Goal: Task Accomplishment & Management: Use online tool/utility

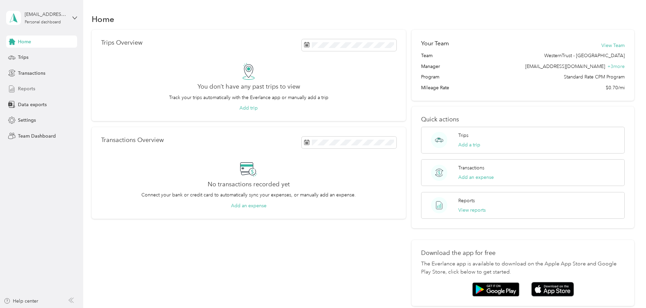
click at [30, 88] on span "Reports" at bounding box center [26, 88] width 17 height 7
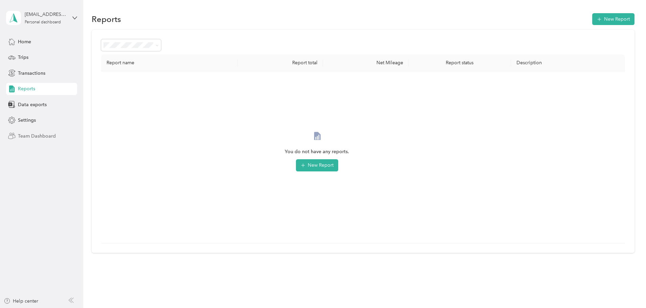
click at [36, 137] on span "Team Dashboard" at bounding box center [37, 136] width 38 height 7
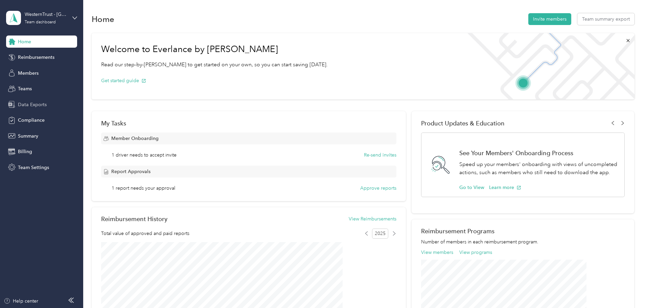
click at [44, 107] on span "Data Exports" at bounding box center [32, 104] width 29 height 7
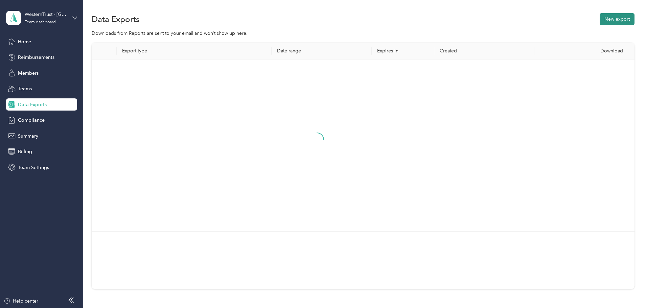
click at [600, 20] on button "New export" at bounding box center [617, 19] width 35 height 12
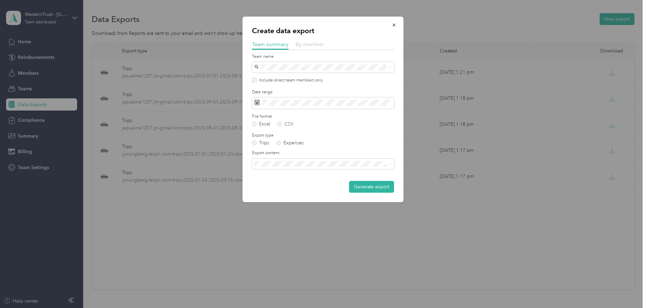
click at [318, 45] on span "By member" at bounding box center [310, 44] width 28 height 6
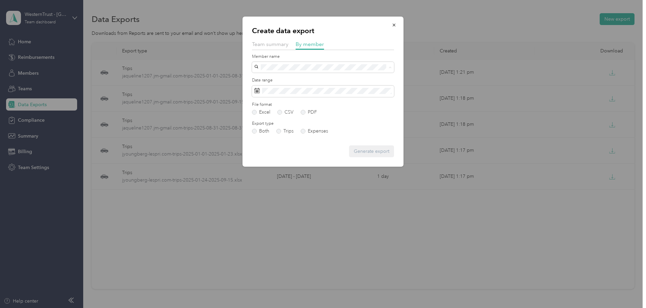
click at [288, 102] on span "[PERSON_NAME]" at bounding box center [276, 103] width 38 height 6
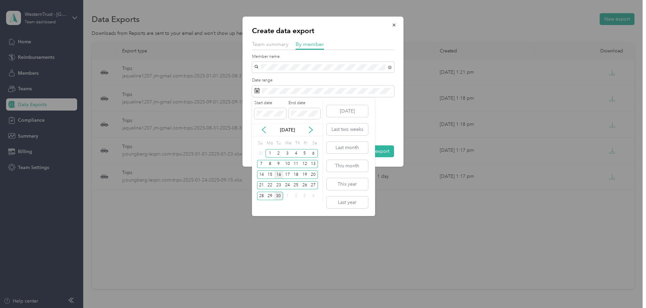
click at [278, 174] on div "16" at bounding box center [278, 174] width 9 height 8
click at [279, 194] on div "30" at bounding box center [278, 196] width 9 height 8
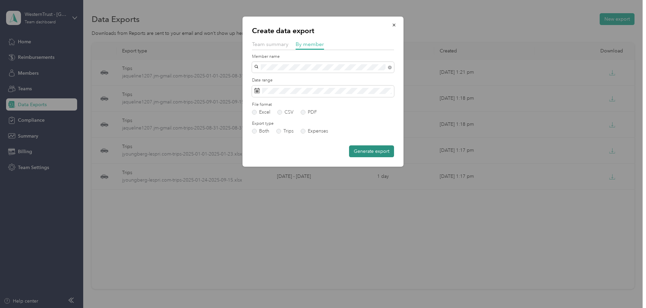
click at [377, 154] on button "Generate export" at bounding box center [371, 151] width 45 height 12
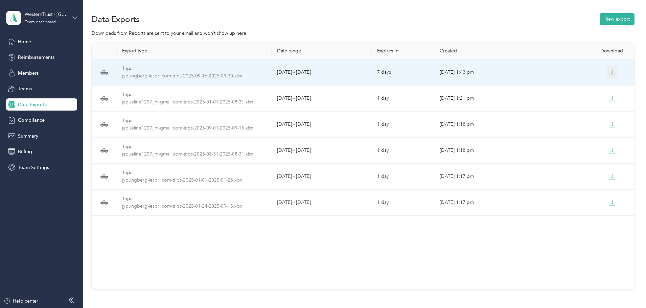
click at [611, 74] on icon "button" at bounding box center [612, 72] width 2 height 4
